Goal: Book appointment/travel/reservation

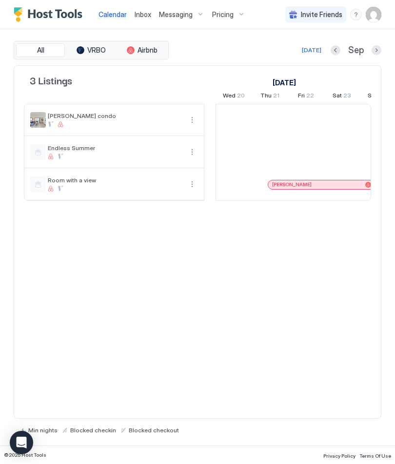
scroll to position [0, 542]
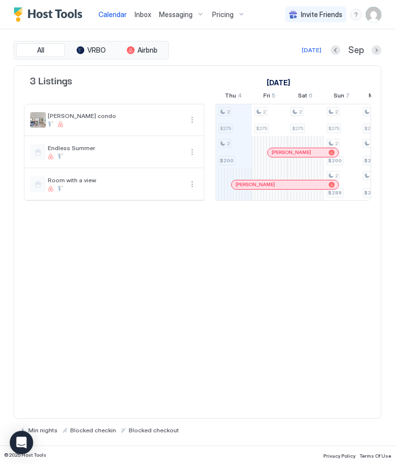
click at [113, 15] on span "Calendar" at bounding box center [113, 14] width 28 height 8
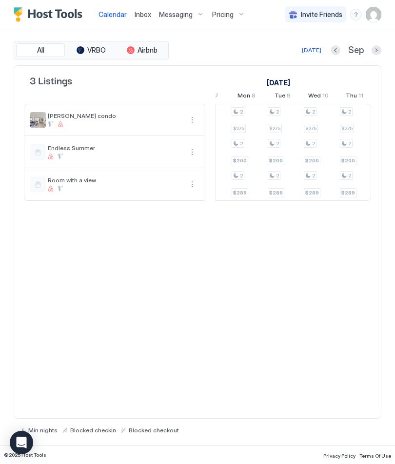
scroll to position [0, 0]
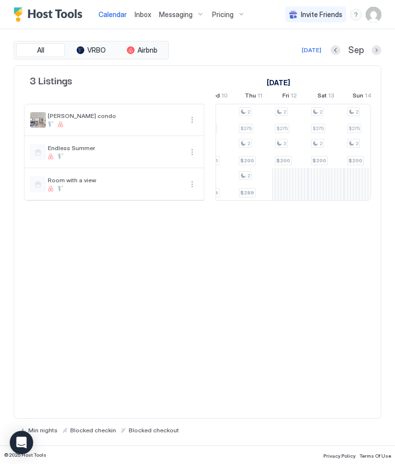
click at [290, 182] on div at bounding box center [290, 184] width 36 height 32
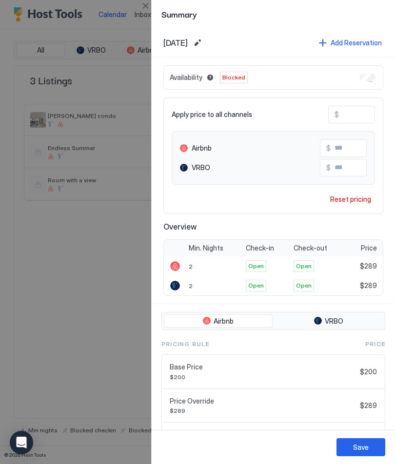
click at [106, 316] on div at bounding box center [197, 232] width 395 height 464
click at [96, 365] on div at bounding box center [197, 232] width 395 height 464
click at [96, 364] on div at bounding box center [197, 232] width 395 height 464
click at [99, 374] on div at bounding box center [197, 232] width 395 height 464
click at [100, 362] on div at bounding box center [197, 232] width 395 height 464
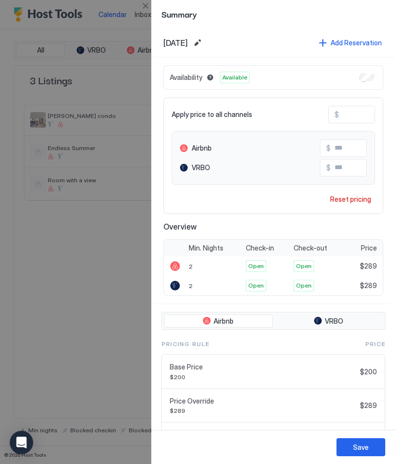
click at [362, 452] on div "Save" at bounding box center [361, 447] width 16 height 10
click at [358, 444] on div "Save" at bounding box center [361, 447] width 16 height 10
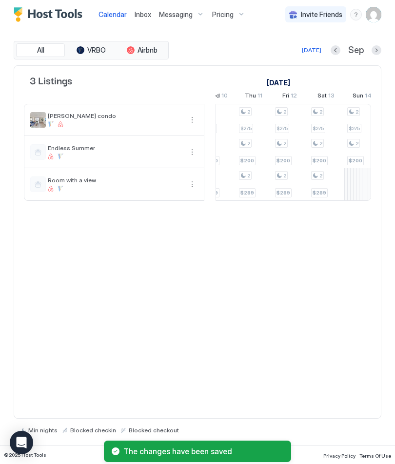
click at [359, 184] on div at bounding box center [362, 184] width 36 height 32
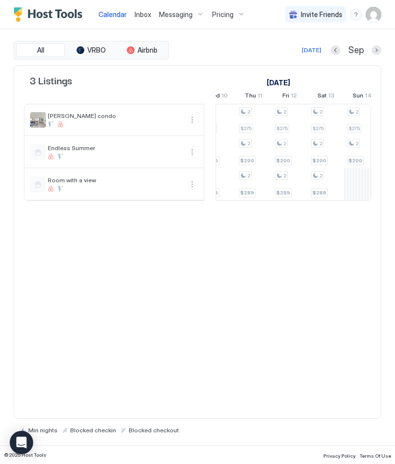
click at [356, 181] on div at bounding box center [362, 184] width 36 height 32
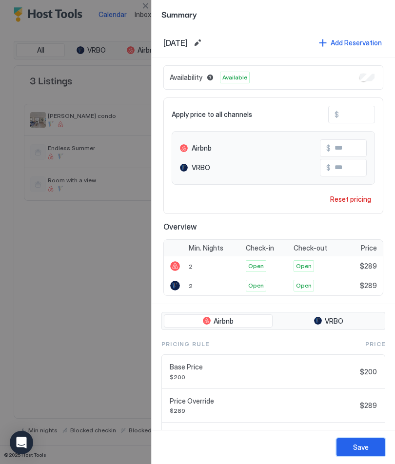
click at [355, 444] on div "Save" at bounding box center [361, 447] width 16 height 10
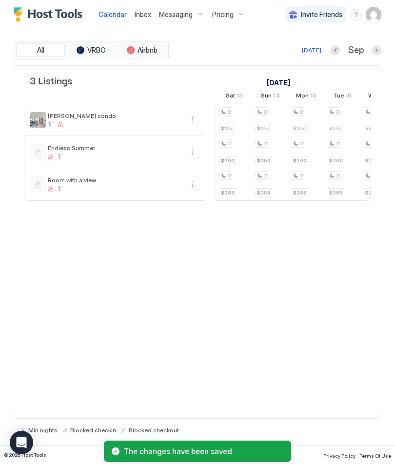
scroll to position [0, 904]
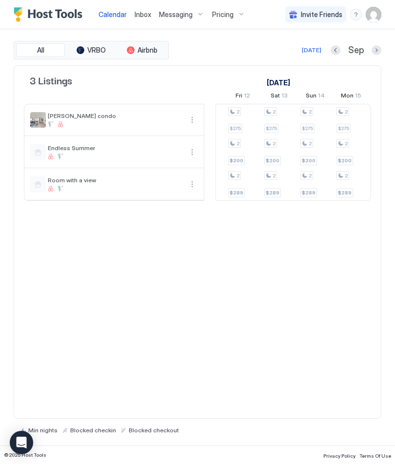
click at [237, 189] on div "$289" at bounding box center [236, 192] width 17 height 9
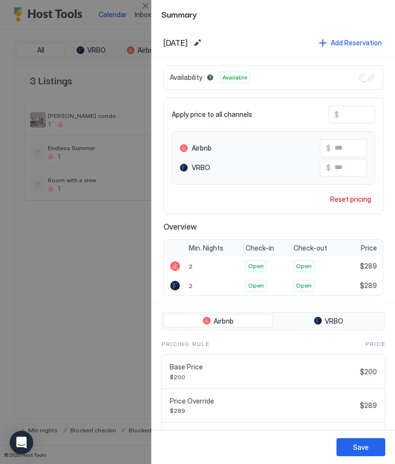
click at [102, 320] on div at bounding box center [197, 232] width 395 height 464
click at [109, 338] on div at bounding box center [197, 232] width 395 height 464
click at [364, 444] on div "Save" at bounding box center [361, 447] width 16 height 10
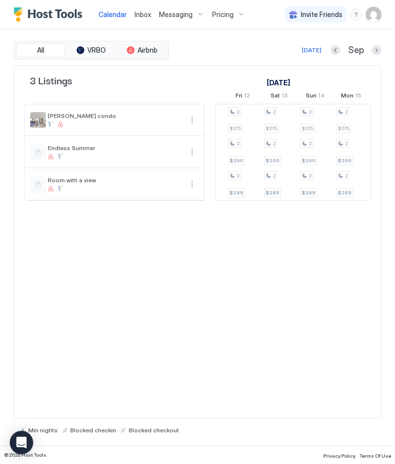
click at [240, 186] on div "2 $289" at bounding box center [243, 184] width 30 height 26
click at [348, 180] on div "2 $289" at bounding box center [352, 184] width 30 height 26
click at [240, 187] on div "2 $289" at bounding box center [243, 184] width 30 height 26
click at [349, 177] on div "2" at bounding box center [343, 175] width 13 height 9
click at [240, 186] on div "2 $289" at bounding box center [243, 184] width 30 height 26
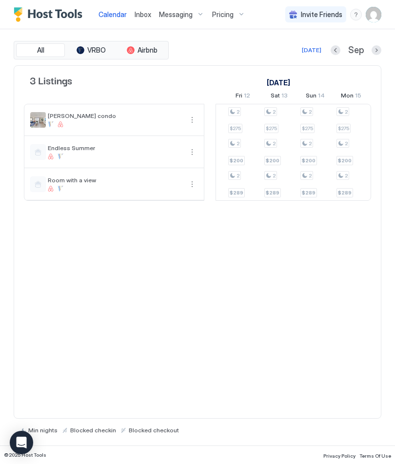
click at [338, 345] on div "3 Listings [DATE] [DATE] [DATE] Wed 20 Thu 21 Fri 22 Sat 23 Sun 24 Mon 25 Tue 2…" at bounding box center [198, 242] width 368 height 354
